Goal: Task Accomplishment & Management: Use online tool/utility

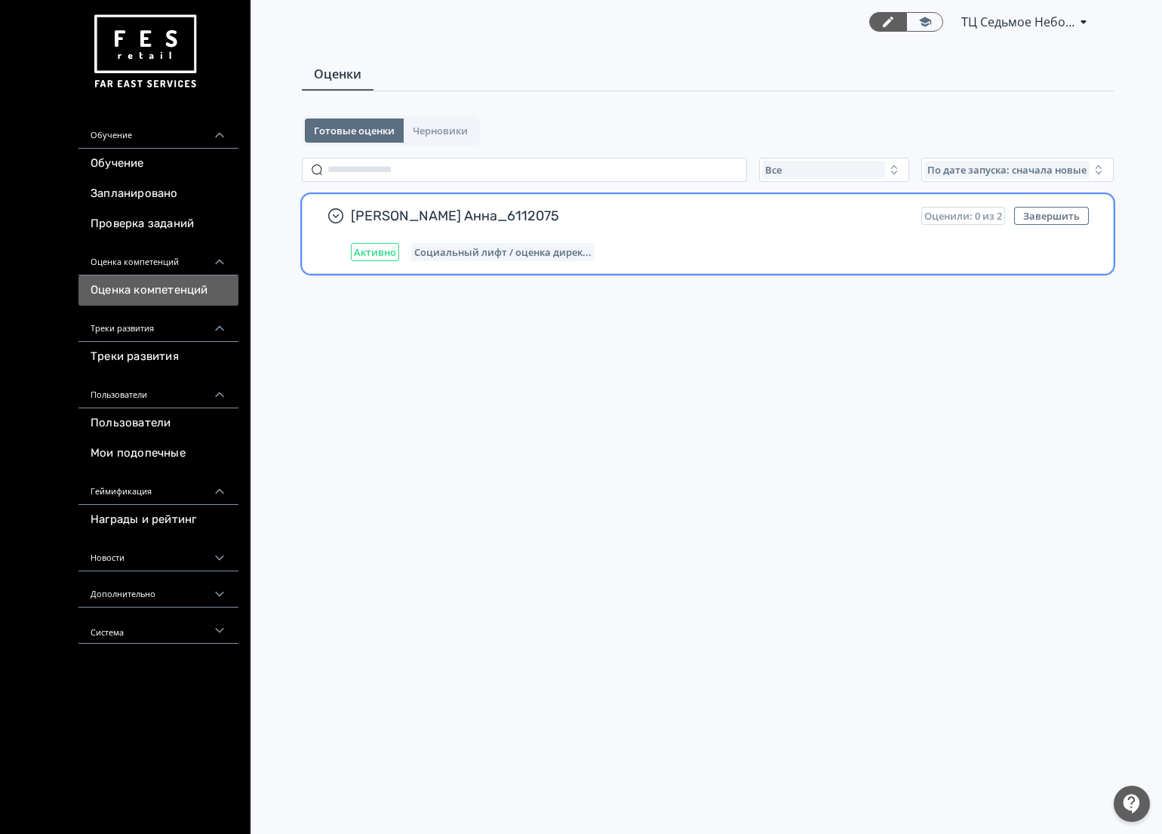
click at [706, 217] on span "[PERSON_NAME] Анна_6112075" at bounding box center [630, 216] width 558 height 18
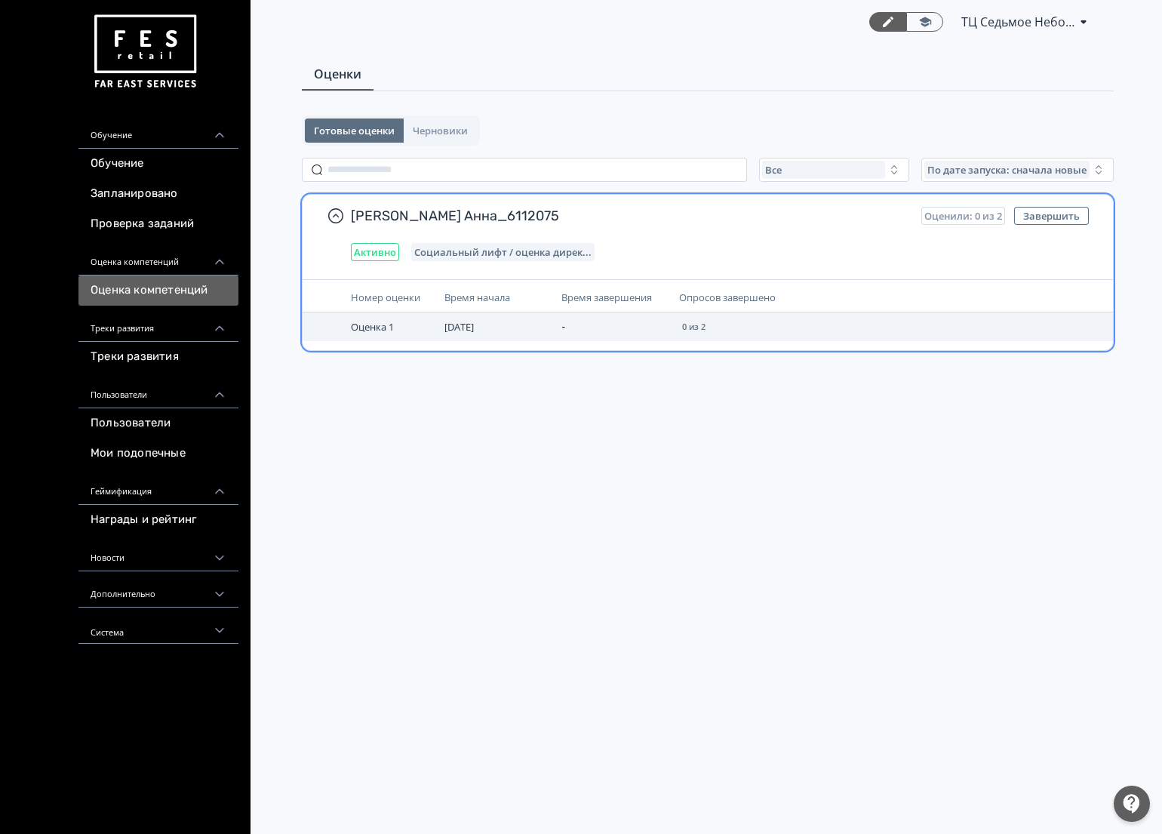
click at [679, 331] on div "0 из 2" at bounding box center [693, 326] width 29 height 15
click at [571, 325] on td "-" at bounding box center [613, 326] width 117 height 29
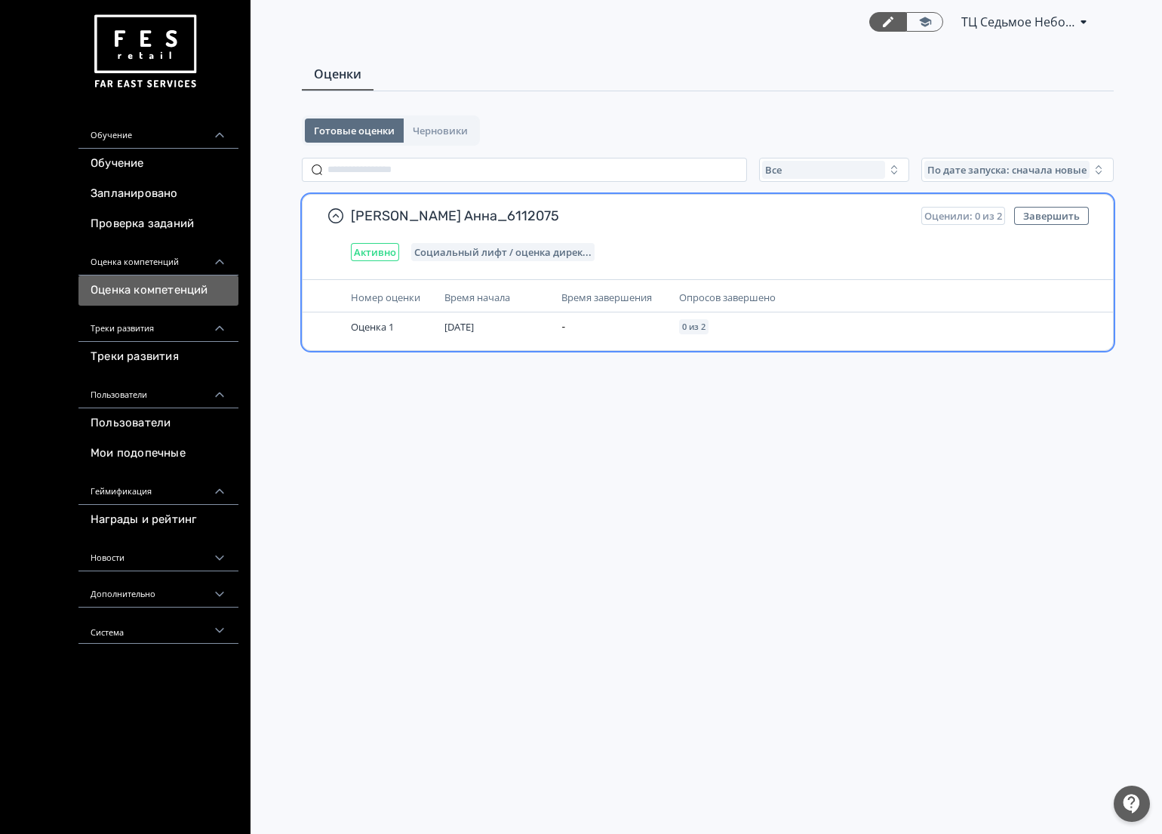
click at [502, 244] on div "Социальный лифт / оценка дирек..." at bounding box center [502, 252] width 183 height 18
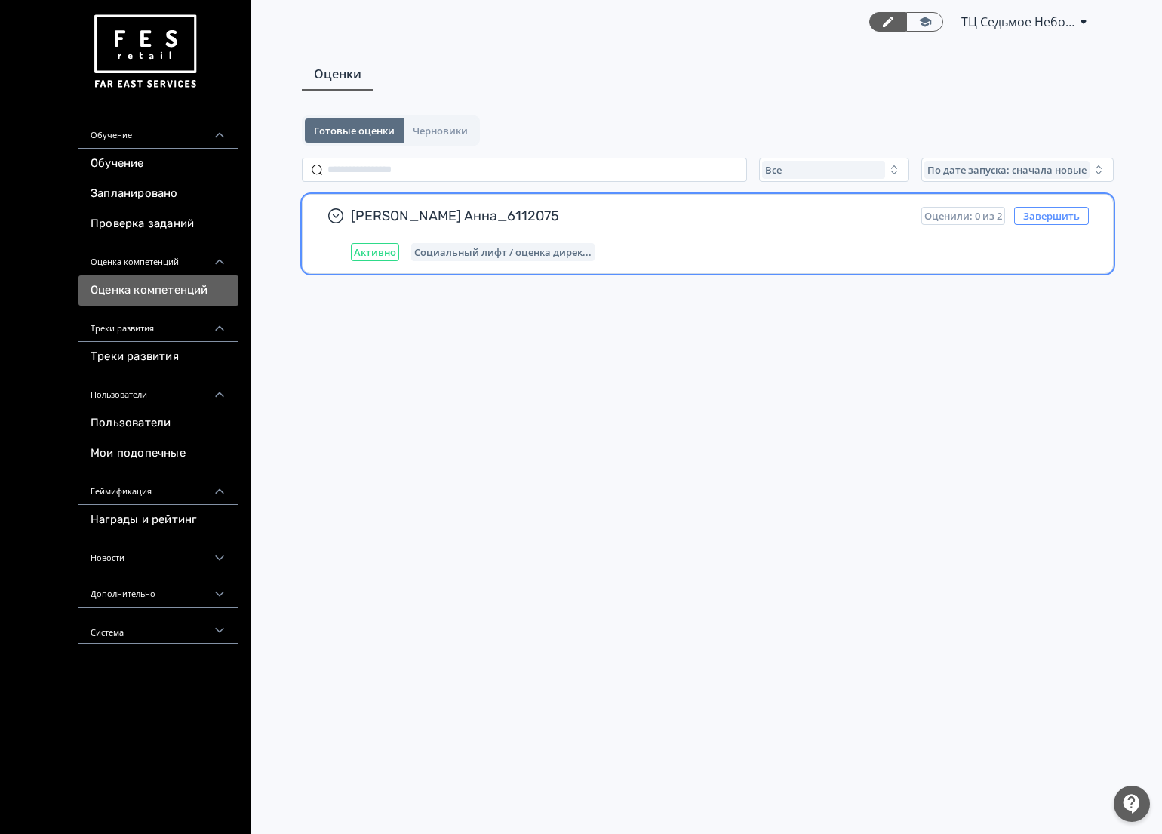
click at [1047, 219] on button "Завершить" at bounding box center [1051, 216] width 75 height 18
click at [1073, 216] on button "Завершить" at bounding box center [1051, 216] width 75 height 18
click at [631, 255] on div "Активно Социальный лифт / оценка дирек..." at bounding box center [720, 252] width 738 height 18
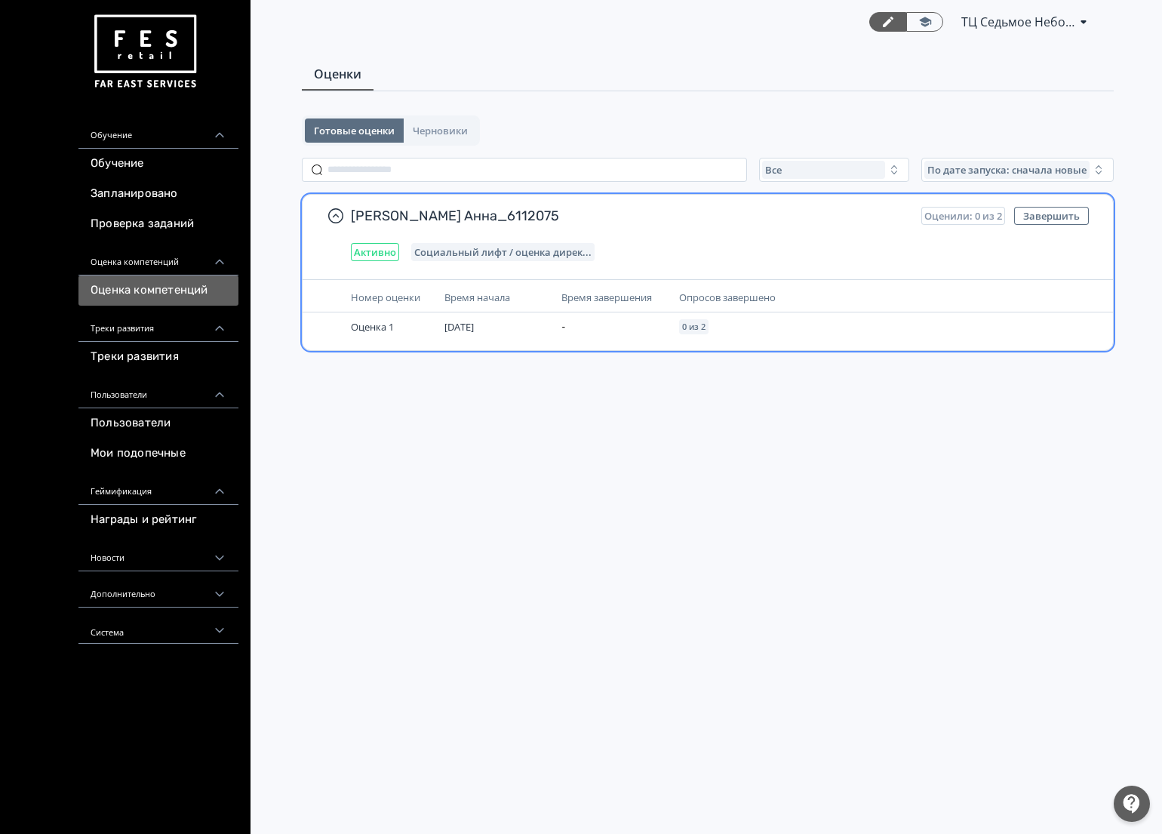
click at [587, 257] on span "Социальный лифт / оценка дирек..." at bounding box center [502, 252] width 177 height 12
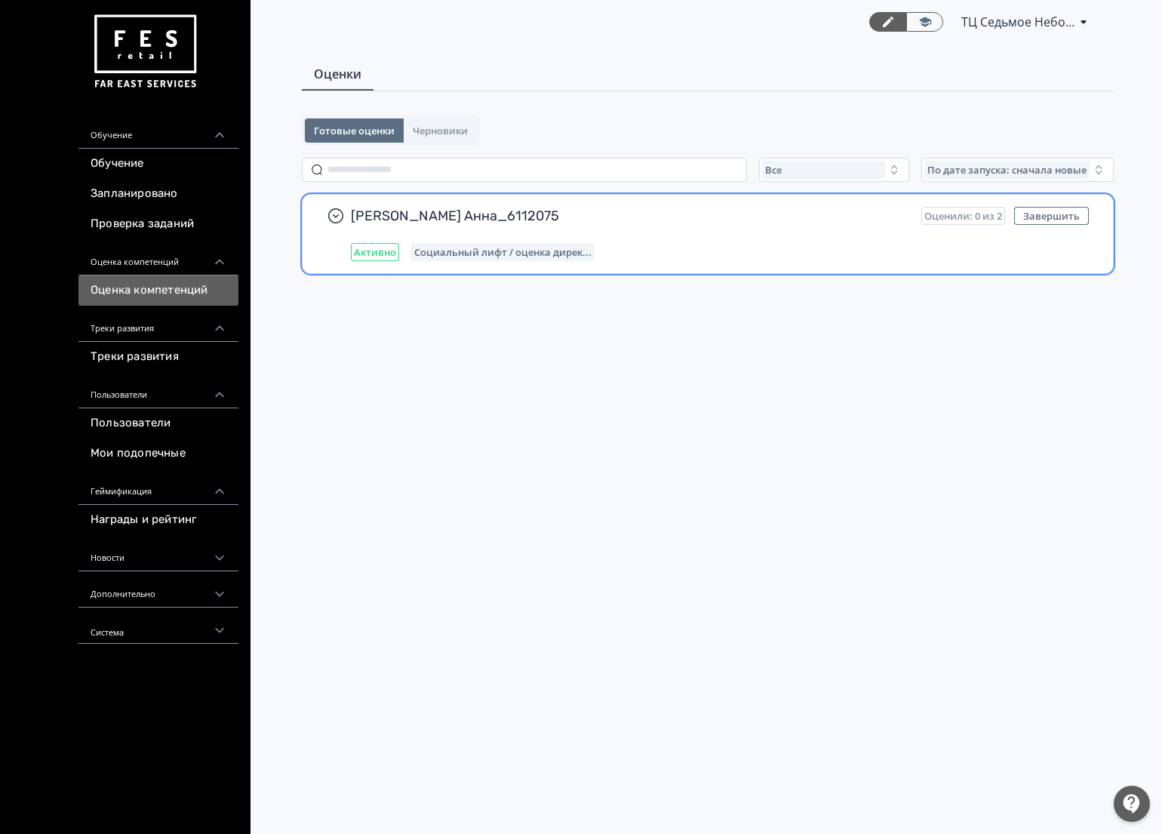
click at [587, 257] on span "Социальный лифт / оценка дирек..." at bounding box center [502, 252] width 177 height 12
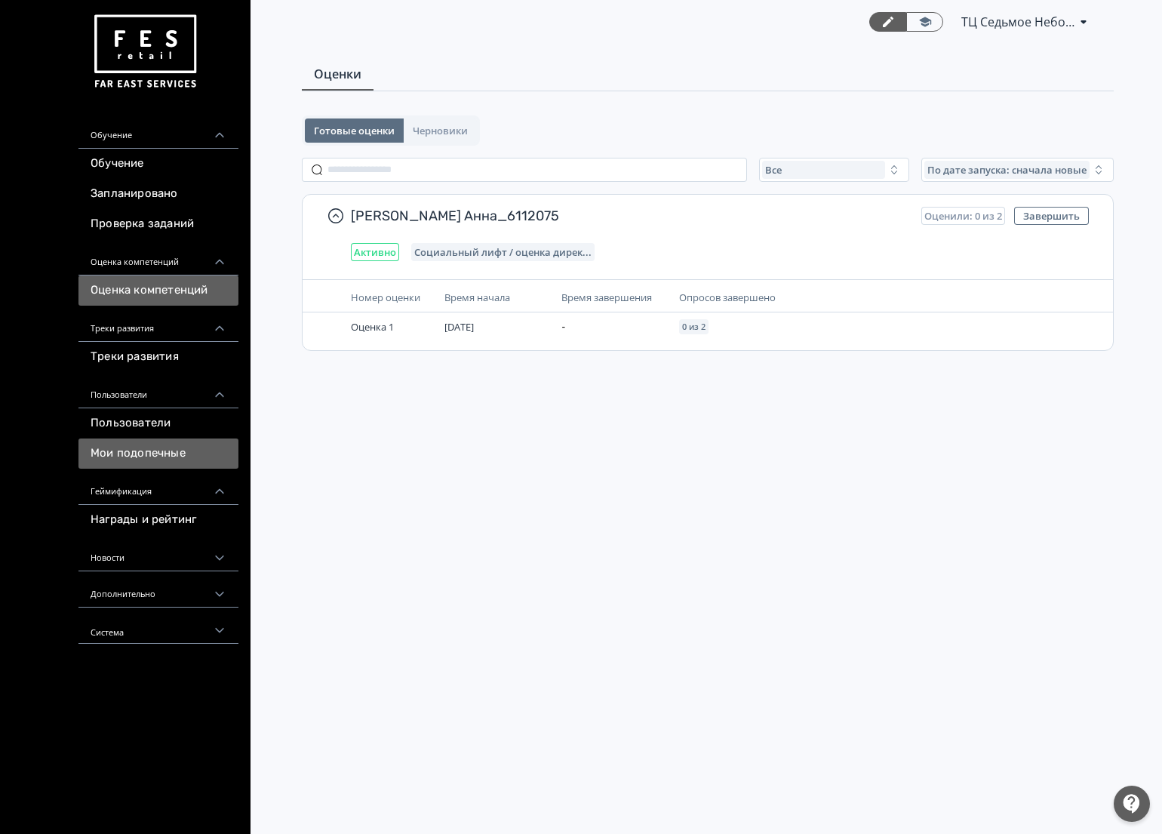
click at [168, 457] on link "Мои подопечные" at bounding box center [158, 453] width 160 height 30
